Goal: Task Accomplishment & Management: Use online tool/utility

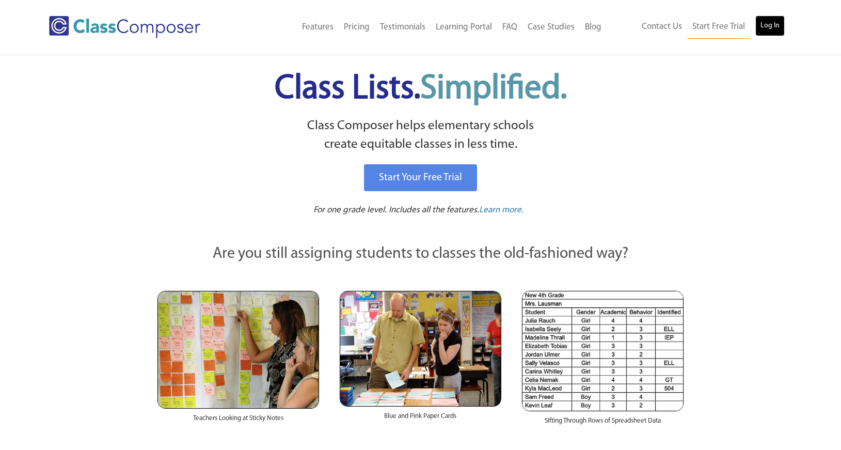
click at [776, 27] on link "Log In" at bounding box center [769, 25] width 29 height 21
click at [768, 24] on link "Log In" at bounding box center [769, 25] width 29 height 21
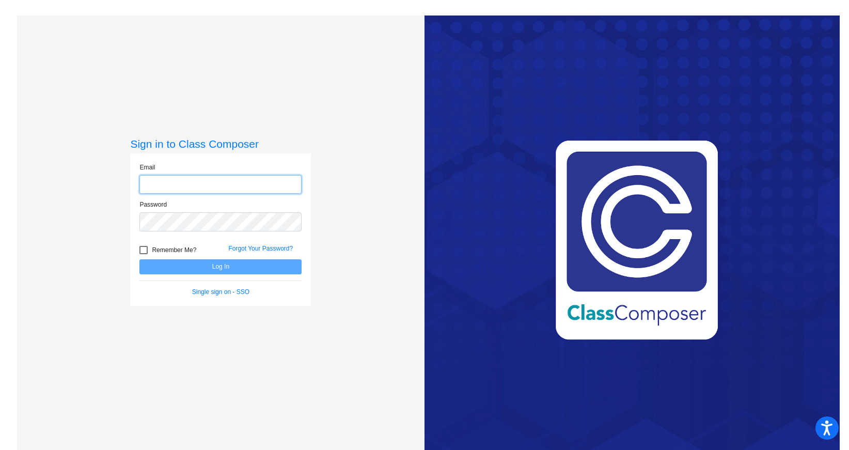
click at [177, 184] on input "email" at bounding box center [220, 184] width 162 height 19
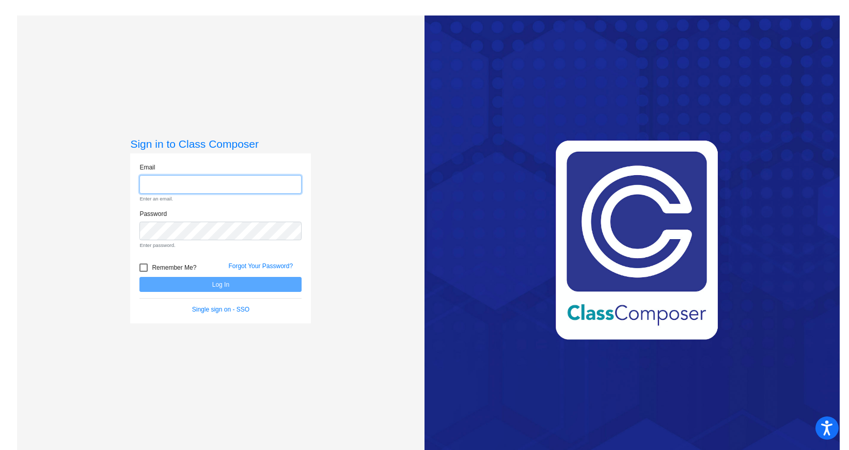
type input "[EMAIL_ADDRESS][DOMAIN_NAME]"
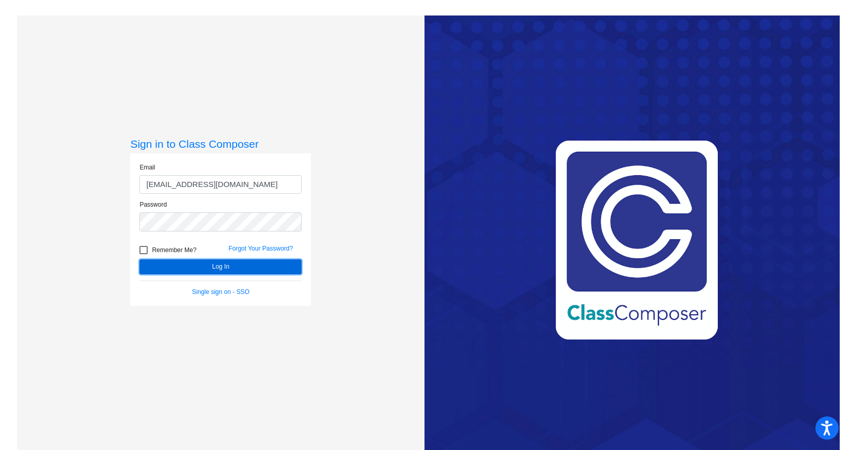
click at [250, 263] on button "Log In" at bounding box center [220, 266] width 162 height 15
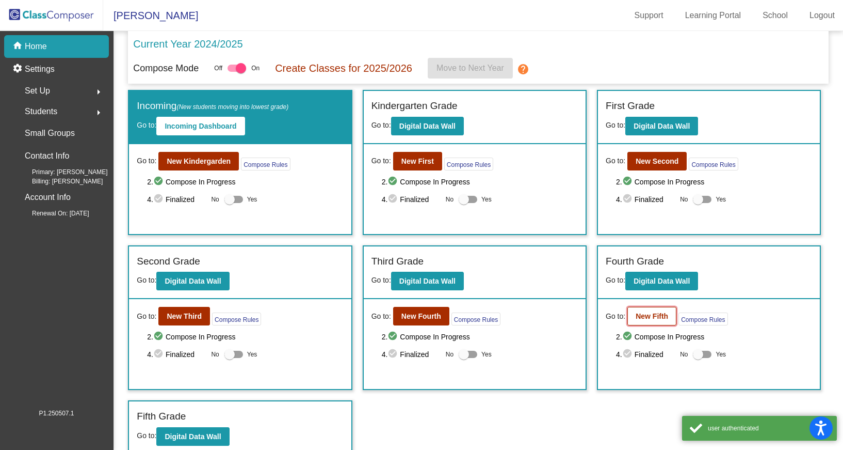
click at [649, 321] on button "New Fifth" at bounding box center [652, 316] width 49 height 19
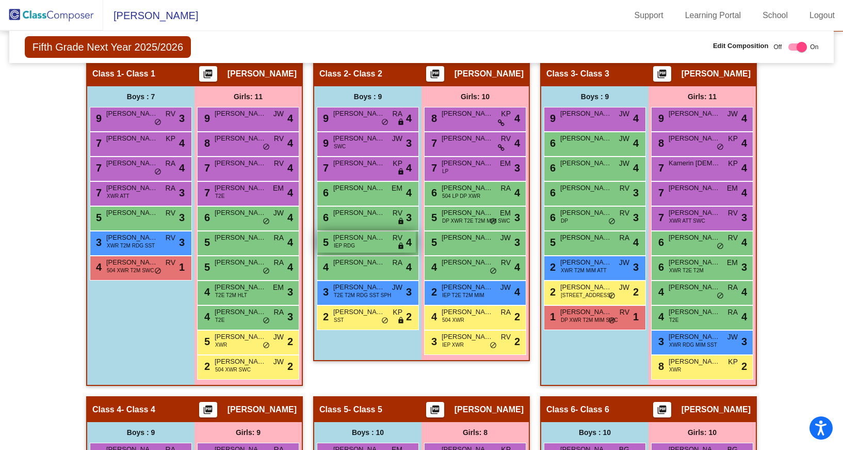
scroll to position [293, 0]
